Goal: Answer question/provide support: Share knowledge or assist other users

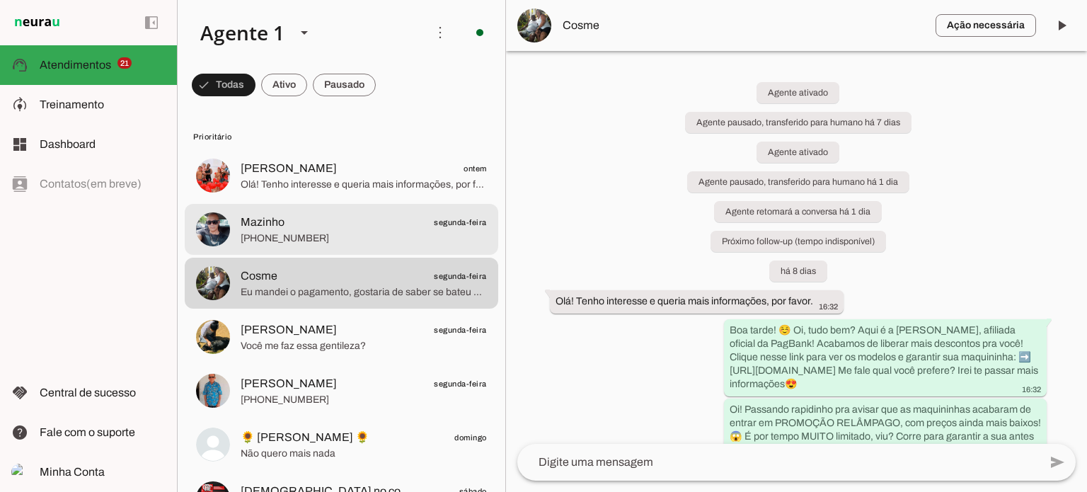
click at [314, 214] on span "Mazinho segunda-feira" at bounding box center [364, 223] width 246 height 18
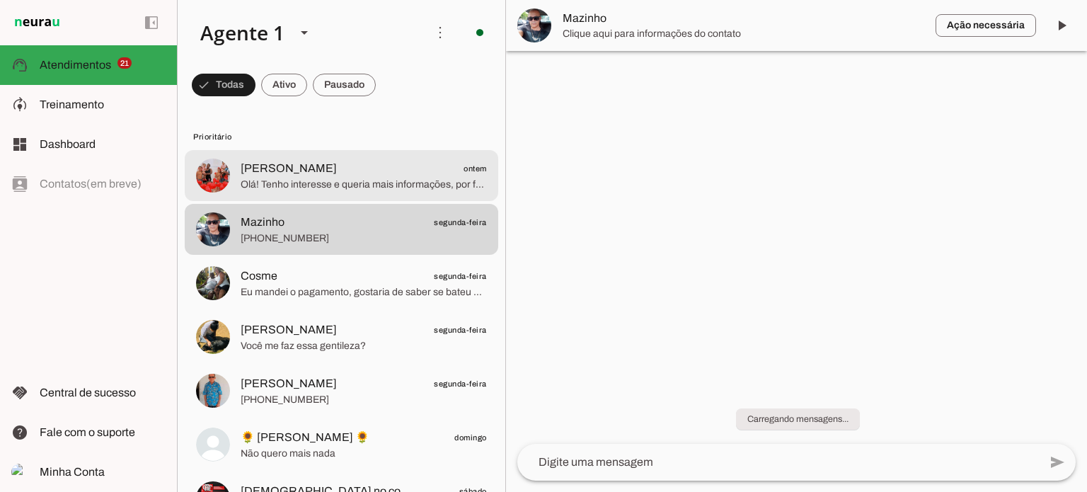
click at [348, 184] on span "Olá! Tenho interesse e queria mais informações, por favor." at bounding box center [364, 185] width 246 height 14
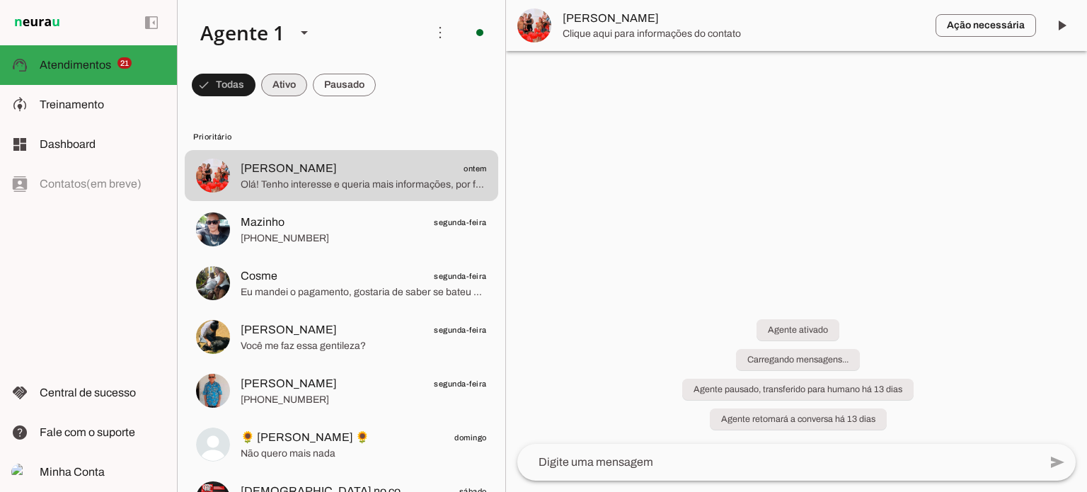
click at [277, 80] on span at bounding box center [284, 85] width 46 height 34
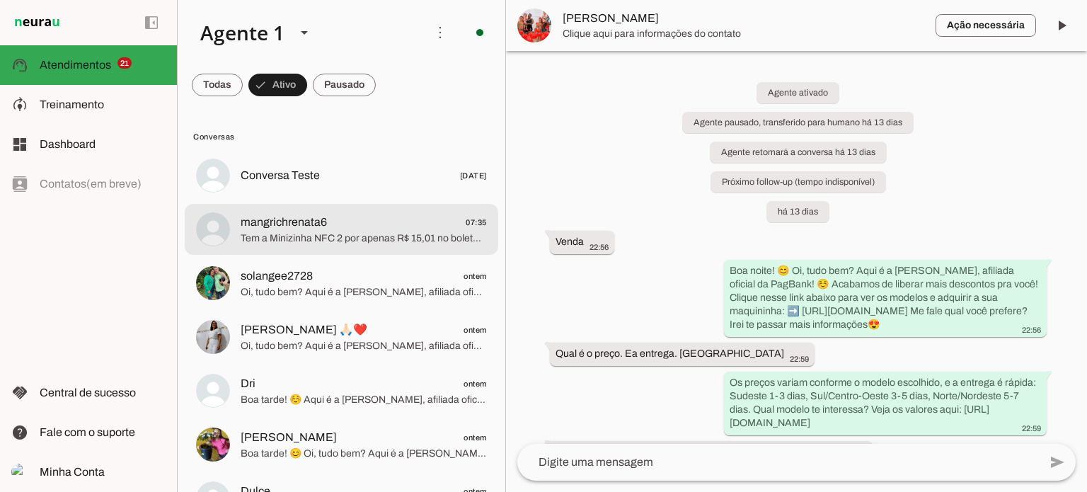
click at [350, 224] on span "mangrichrenata6 07:35" at bounding box center [364, 223] width 246 height 18
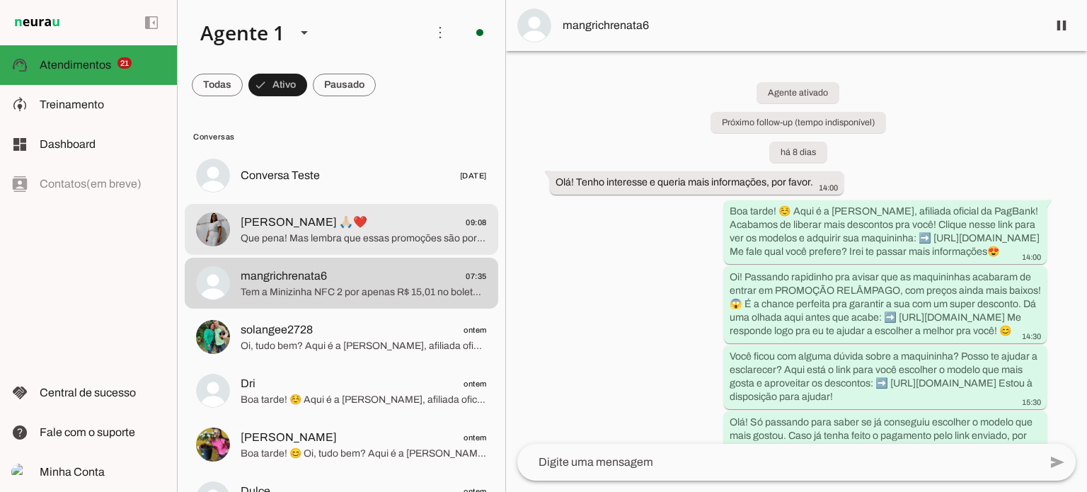
click at [388, 221] on span "[PERSON_NAME] 🙏🏻❤️ 09:08" at bounding box center [364, 223] width 246 height 18
